Goal: Task Accomplishment & Management: Manage account settings

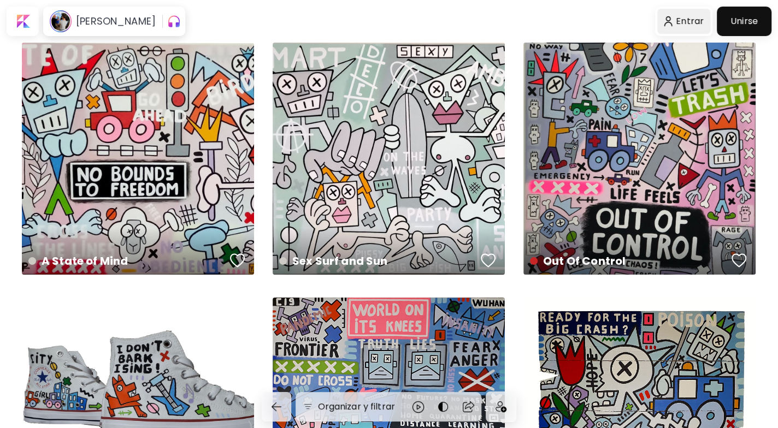
click at [694, 19] on div at bounding box center [684, 21] width 54 height 25
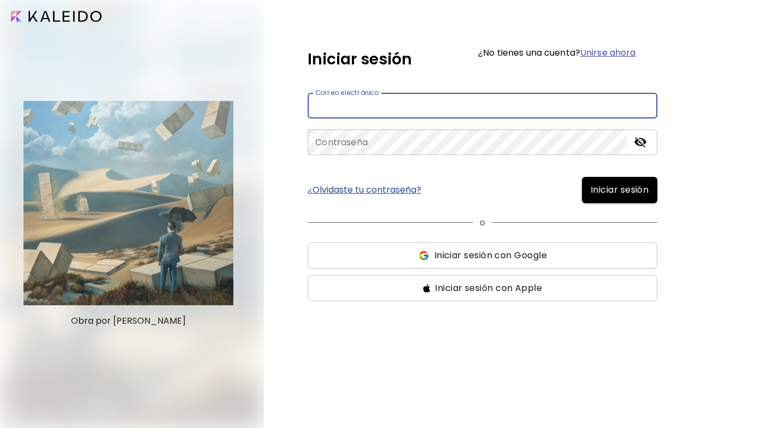
click at [531, 102] on input "email" at bounding box center [483, 106] width 350 height 26
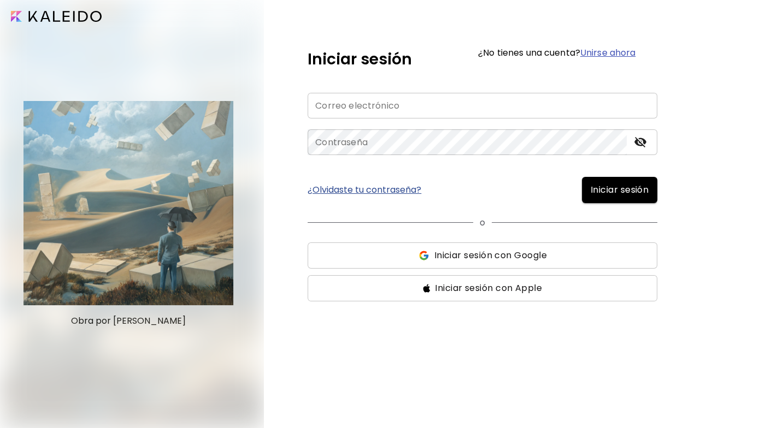
type input "**********"
click at [626, 198] on button "Iniciar sesión" at bounding box center [619, 190] width 75 height 26
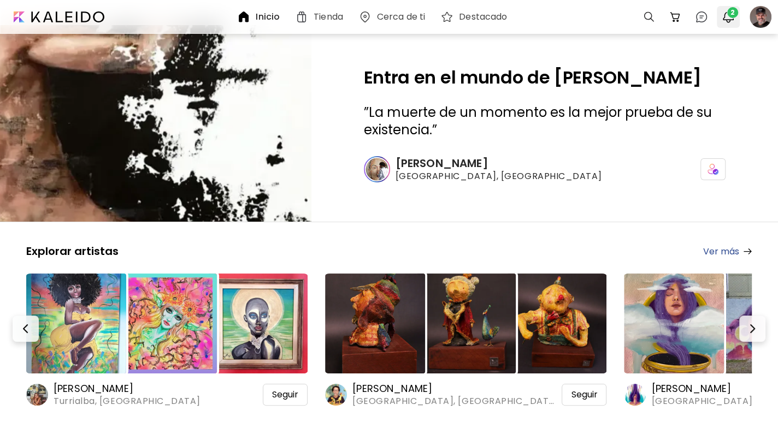
click at [729, 16] on span "2" at bounding box center [732, 12] width 11 height 11
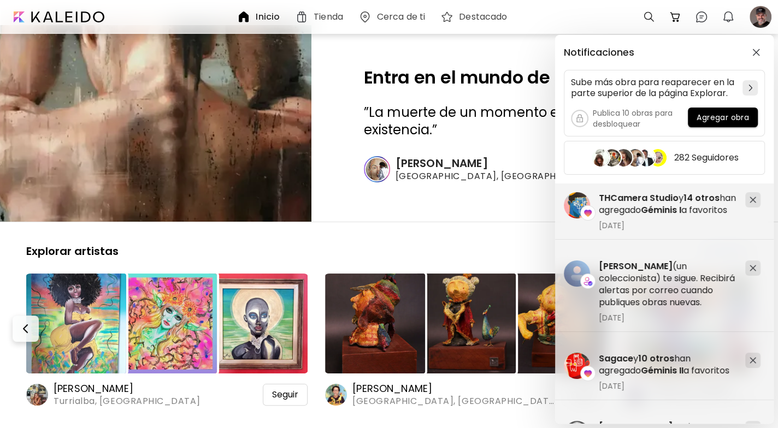
click at [760, 19] on div "Notificaciones Sube más obra para reaparecer en la parte superior de la página …" at bounding box center [389, 214] width 778 height 428
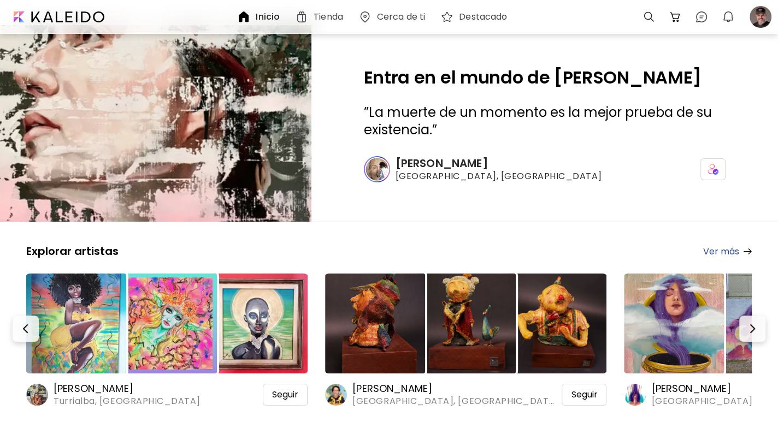
click at [760, 19] on div at bounding box center [760, 17] width 24 height 24
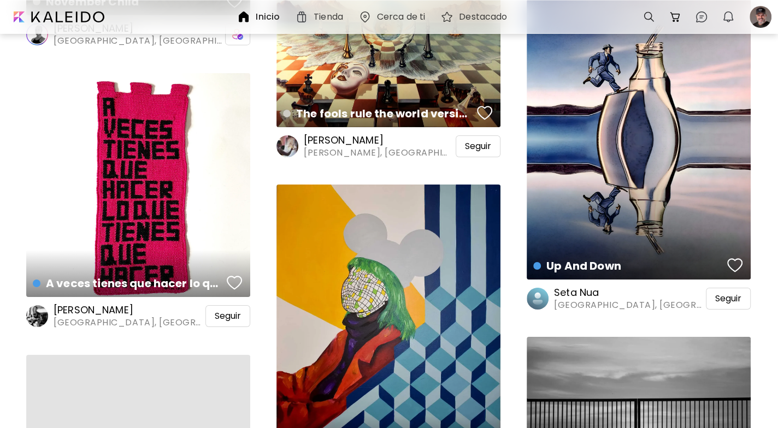
scroll to position [8922, 0]
